Goal: Task Accomplishment & Management: Manage account settings

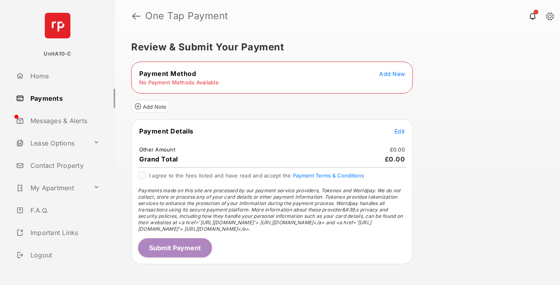
click at [392, 74] on span "Add New" at bounding box center [392, 73] width 26 height 7
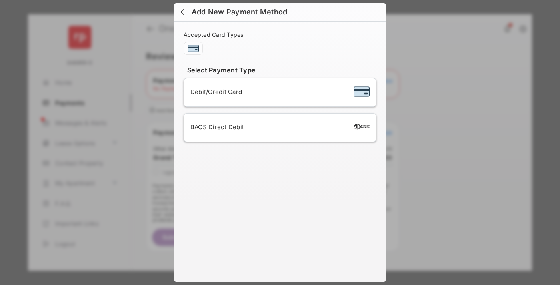
click at [214, 92] on span "Debit/Credit Card" at bounding box center [216, 92] width 52 height 8
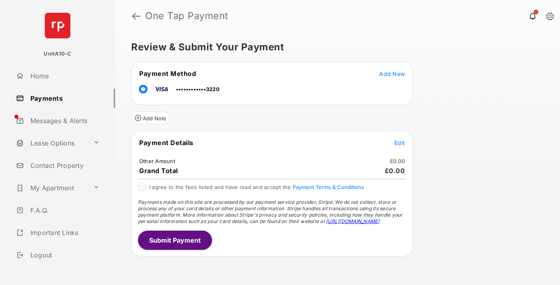
click at [399, 143] on span "Edit" at bounding box center [399, 142] width 10 height 7
